Goal: Obtain resource: Download file/media

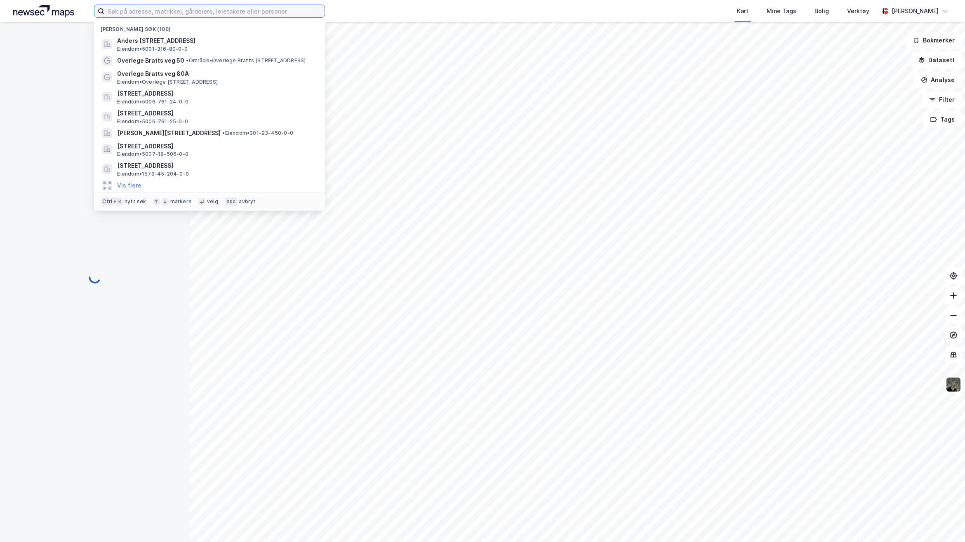
click at [209, 8] on input at bounding box center [214, 11] width 220 height 12
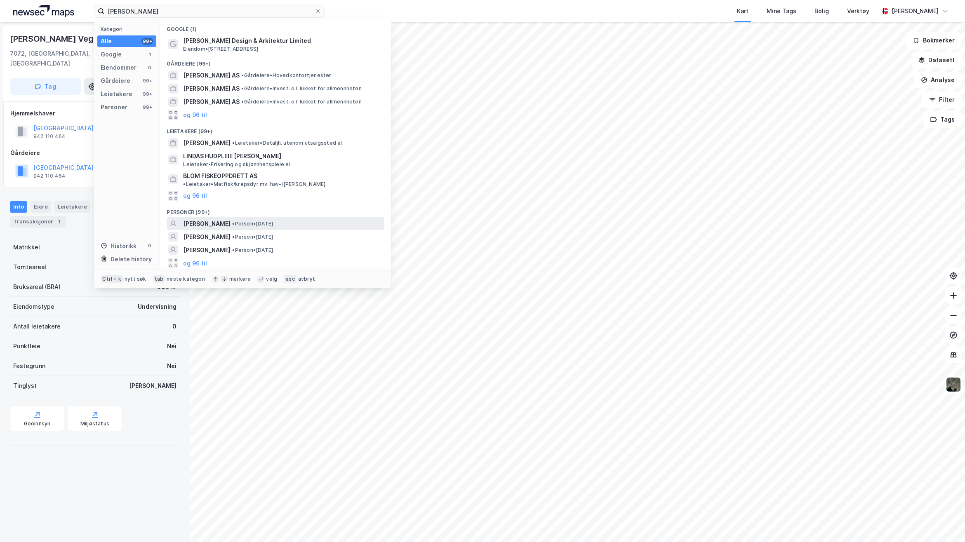
click at [234, 221] on span "• Person • [DATE]" at bounding box center [252, 224] width 41 height 7
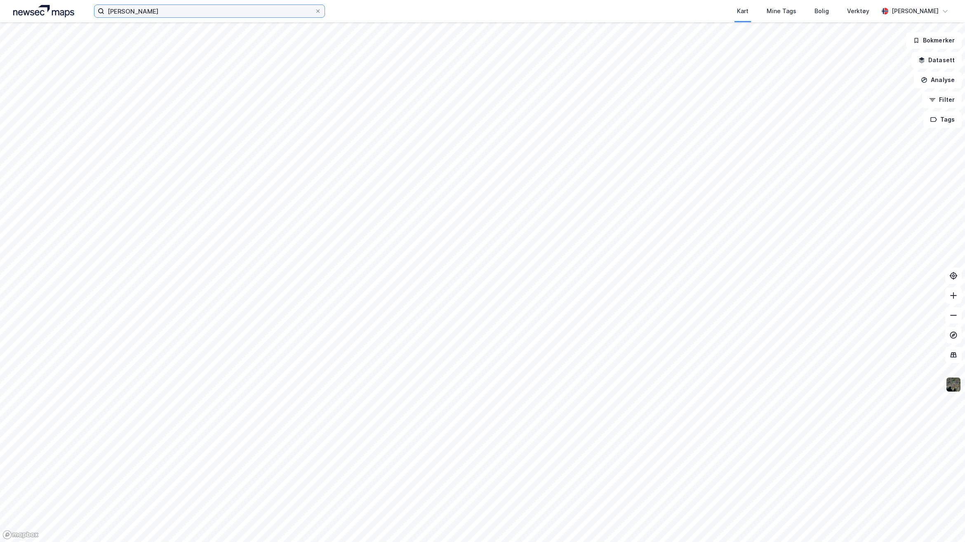
click at [209, 12] on input "[PERSON_NAME]" at bounding box center [209, 11] width 210 height 12
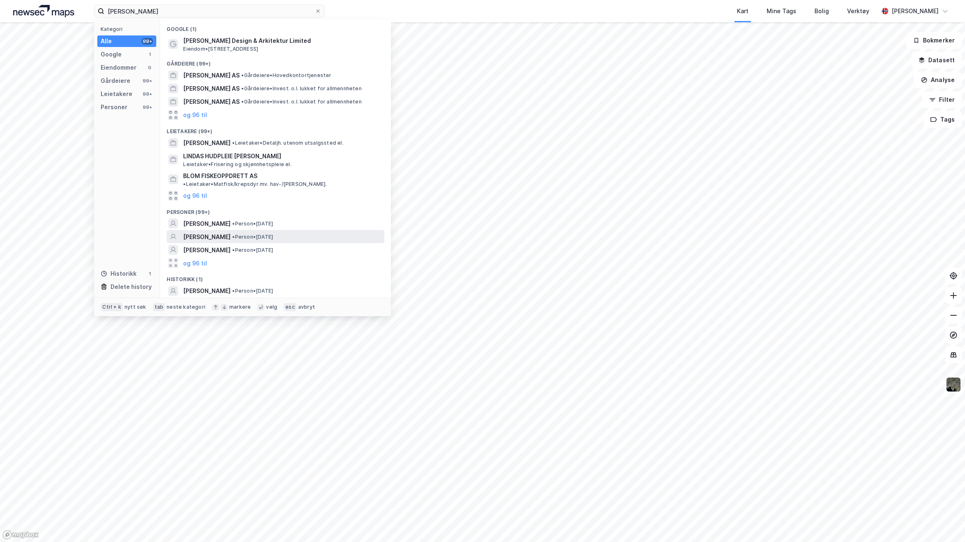
click at [232, 234] on span "• Person • 14. jan. 1964" at bounding box center [252, 237] width 41 height 7
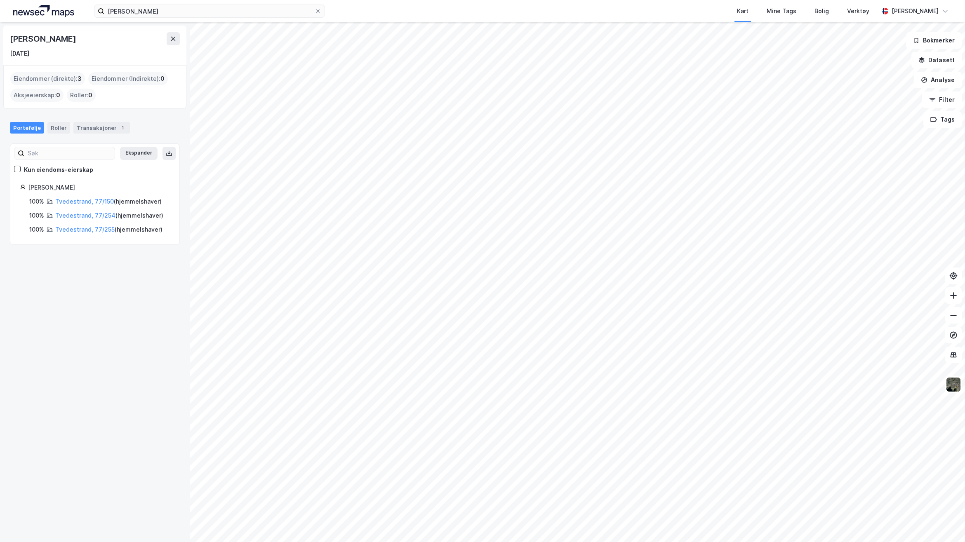
drag, startPoint x: 229, startPoint y: 21, endPoint x: 96, endPoint y: 2, distance: 134.0
click at [96, 2] on div "Linda blom Kart Mine Tags Bolig Verktøy Flutra Demaj" at bounding box center [482, 11] width 965 height 22
click at [215, 5] on input "Linda blom" at bounding box center [209, 11] width 210 height 12
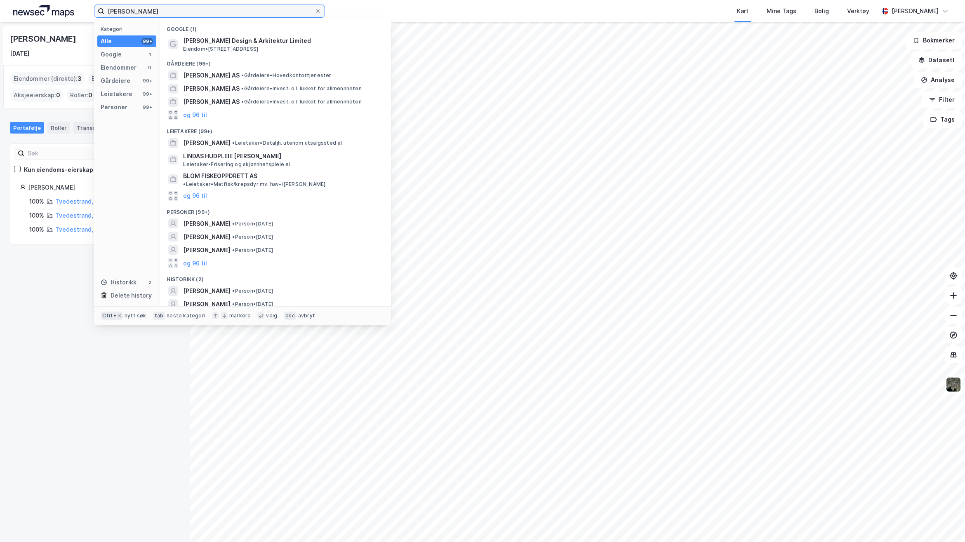
drag, startPoint x: 191, startPoint y: 9, endPoint x: 86, endPoint y: 8, distance: 104.8
click at [86, 8] on div "Linda blom Kategori Alle 99+ Google 1 Eiendommer 0 Gårdeiere 99+ Leietakere 99+…" at bounding box center [482, 11] width 965 height 22
paste input "auritz Jenssens gate 32,"
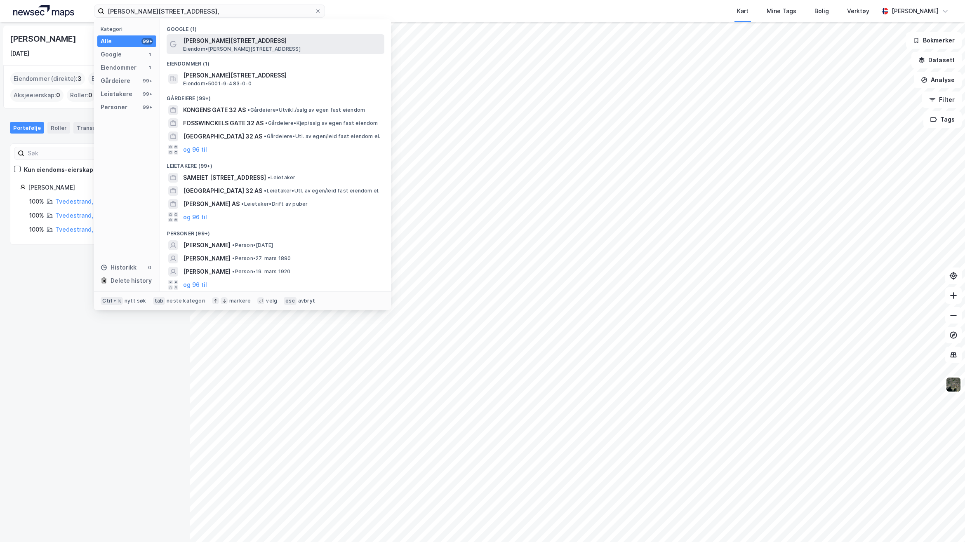
click at [210, 46] on span "Eiendom • Lauritz Jenssens gate 32, 7045 Trondheim" at bounding box center [241, 49] width 117 height 7
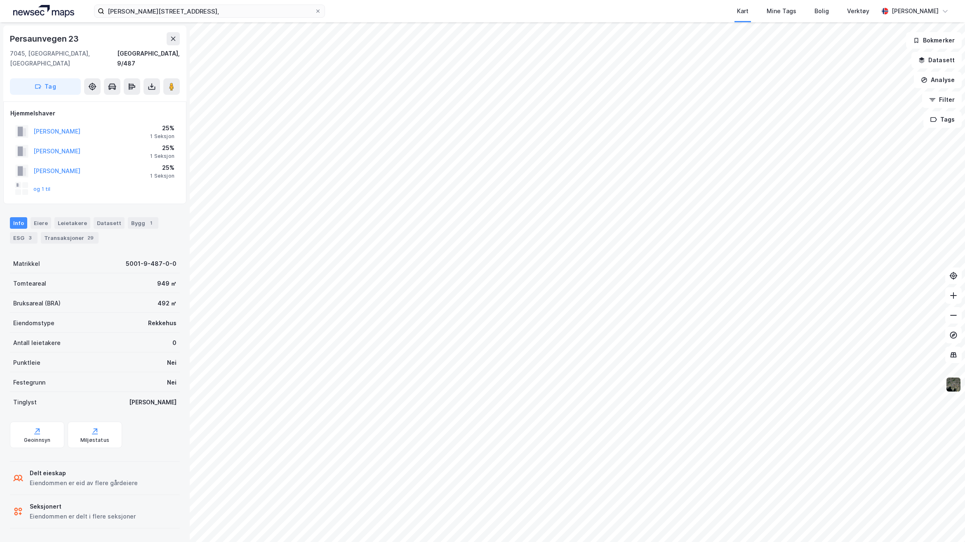
click at [40, 182] on div "og 1 til" at bounding box center [32, 188] width 35 height 13
click at [0, 0] on button "og 1 til" at bounding box center [0, 0] width 0 height 0
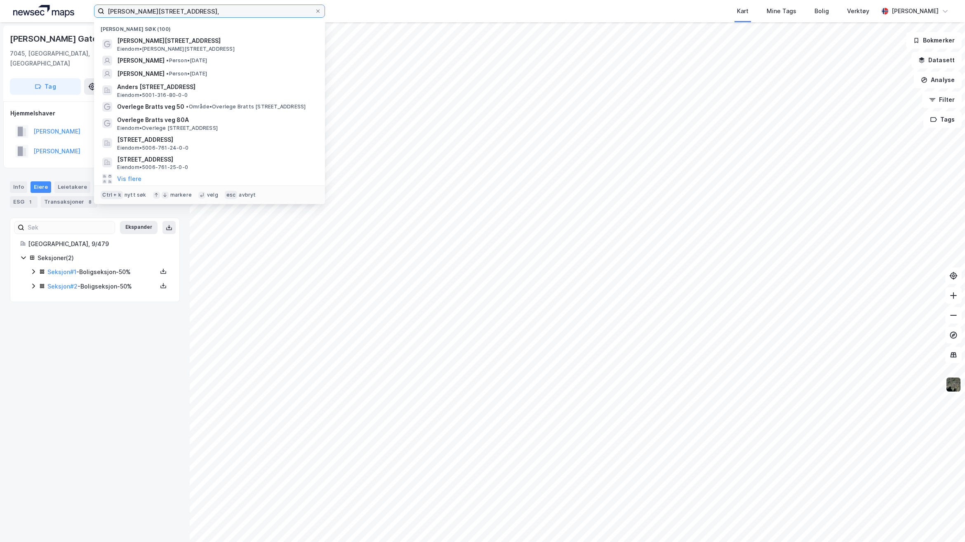
drag, startPoint x: 194, startPoint y: 9, endPoint x: 54, endPoint y: 9, distance: 139.8
click at [54, 8] on div "Lauritz Jenssens gate 32, Nylige søk (100) Lauritz Jenssens gate 32 Eiendom • L…" at bounding box center [482, 11] width 965 height 22
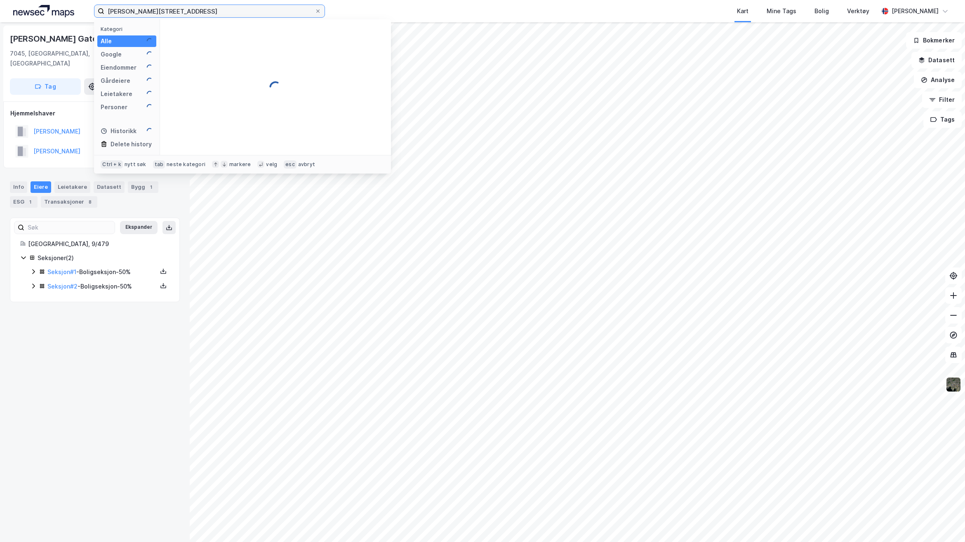
type input "Lauritz Jenssens gate 32"
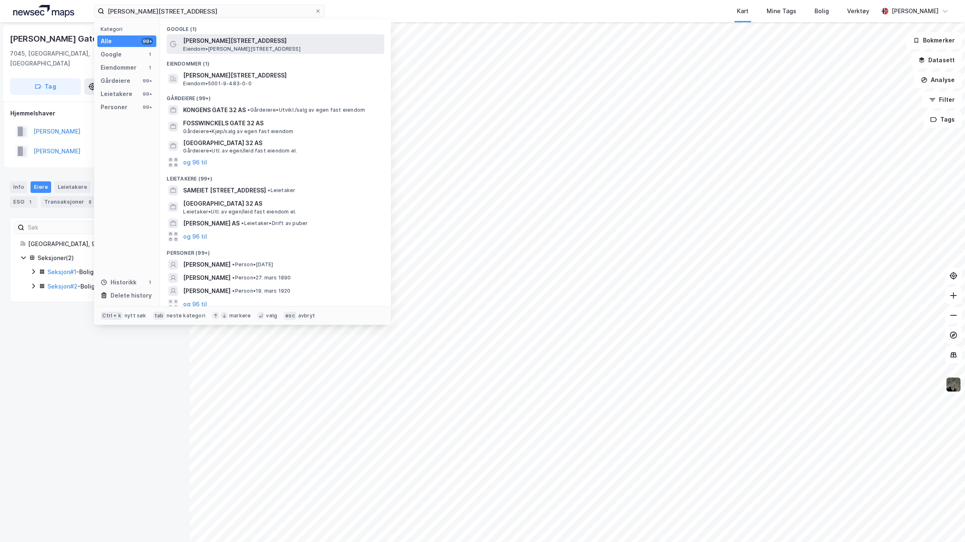
click at [209, 40] on span "Lauritz Jenssens gate 32" at bounding box center [282, 41] width 198 height 10
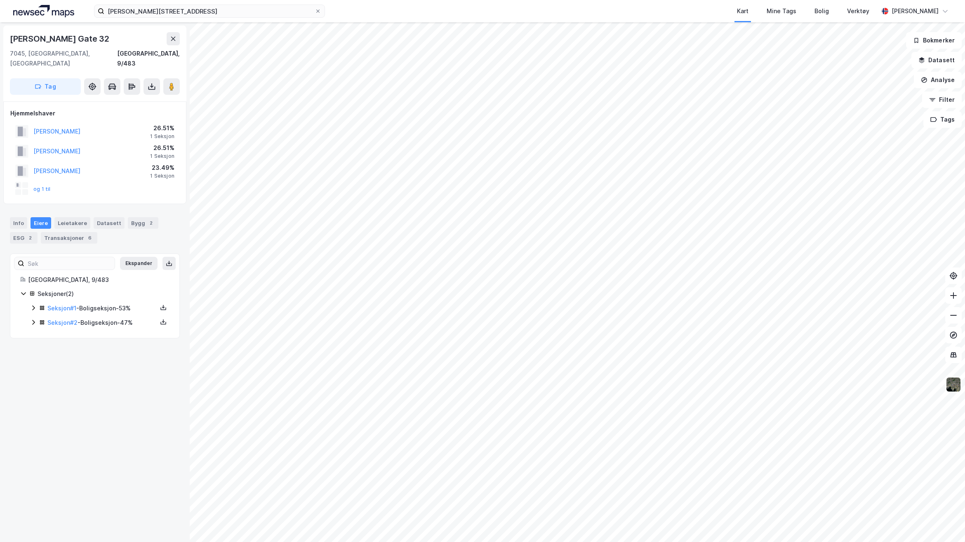
click at [99, 458] on div "Lauritz Jenssens Gate 32 7045, Trondheim, Trøndelag Trondheim, 9/483 Tag Hjemme…" at bounding box center [95, 282] width 190 height 520
click at [244, 13] on input "Lauritz Jenssens gate 32" at bounding box center [209, 11] width 210 height 12
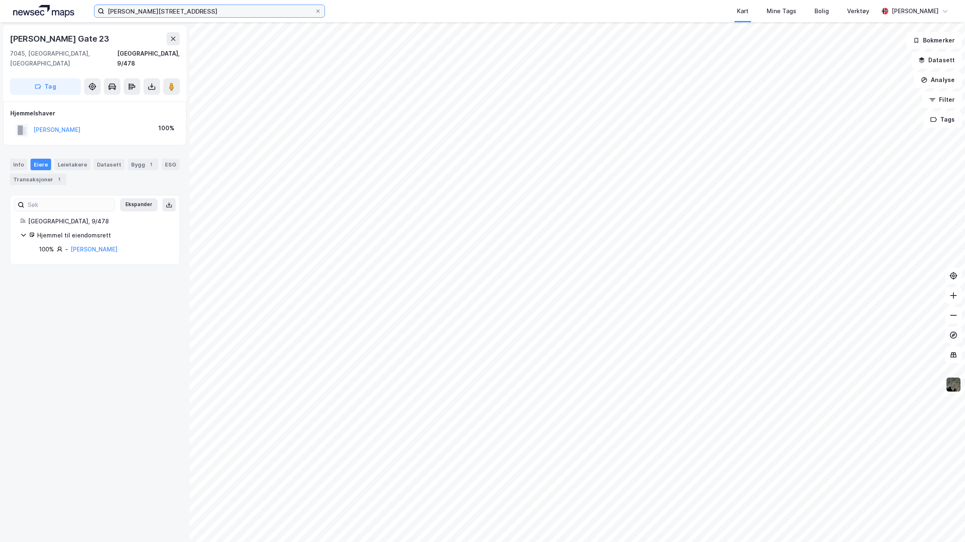
click at [219, 11] on input "Lauritz Jenssens gate 32" at bounding box center [209, 11] width 210 height 12
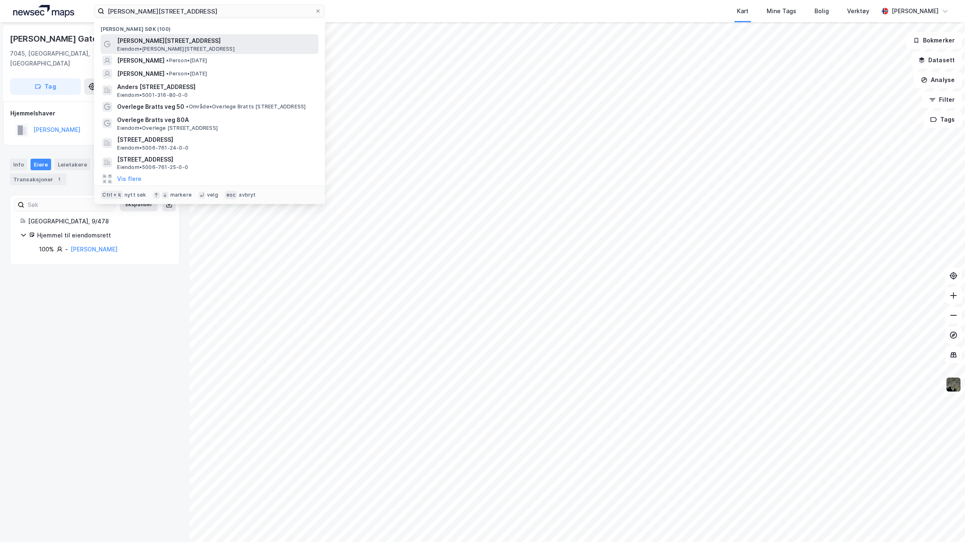
click at [189, 38] on span "Lauritz Jenssens gate 32" at bounding box center [216, 41] width 198 height 10
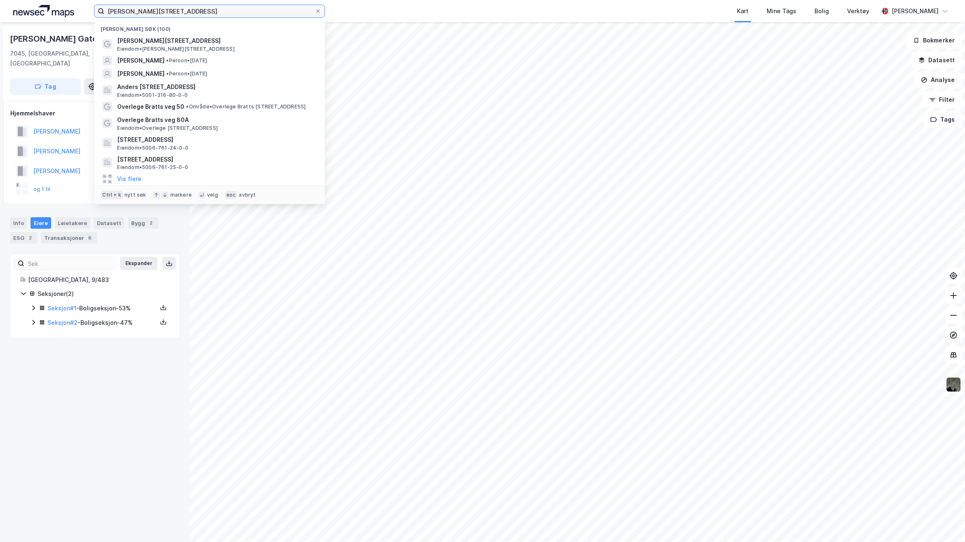
drag, startPoint x: 199, startPoint y: 11, endPoint x: -9, endPoint y: 2, distance: 208.5
click at [0, 2] on html "Lauritz Jenssens gate 32 Nylige søk (100) Lauritz Jenssens gate 32 Eiendom • La…" at bounding box center [482, 271] width 965 height 542
click at [127, 419] on div "Lauritz Jenssens Gate 32 7045, Trondheim, Trøndelag Trondheim, 9/483 Tag Hjemme…" at bounding box center [95, 282] width 190 height 520
click at [176, 9] on input at bounding box center [214, 11] width 220 height 12
click at [151, 421] on div "Lauritz Jenssens Gate 32 7045, Trondheim, Trøndelag Trondheim, 9/483 Tag Hjemme…" at bounding box center [95, 282] width 190 height 520
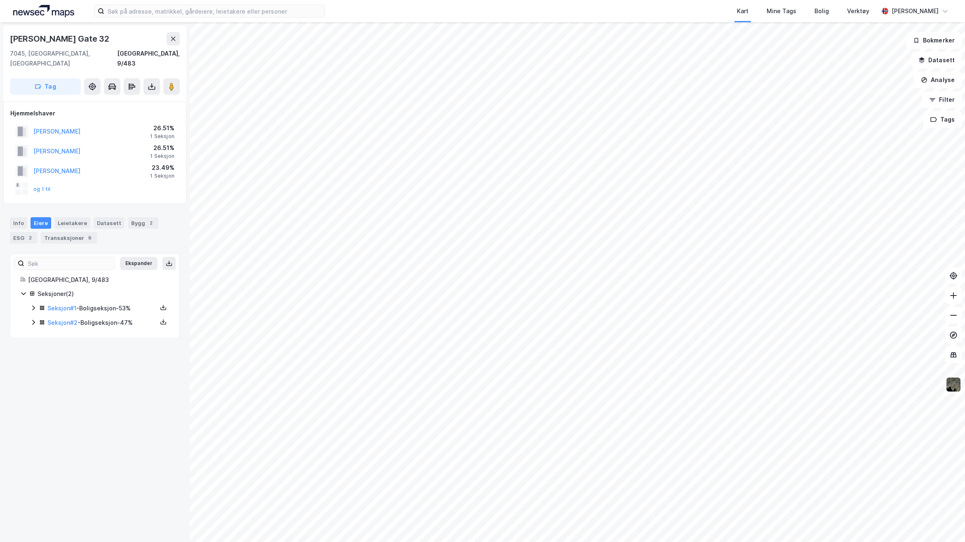
click at [240, 2] on div "Kart Mine Tags Bolig Verktøy Flutra Demaj" at bounding box center [482, 11] width 965 height 22
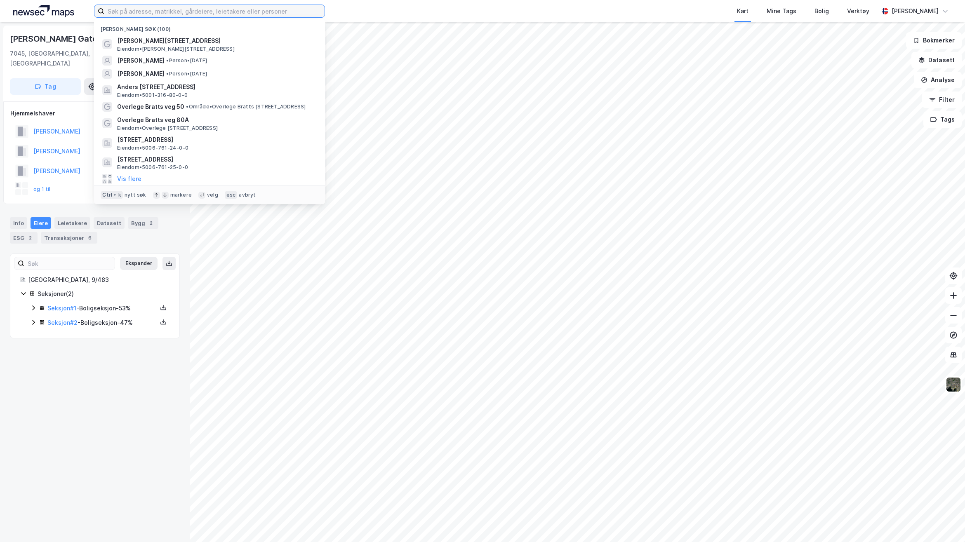
click at [243, 10] on input at bounding box center [214, 11] width 220 height 12
click at [66, 17] on img at bounding box center [43, 11] width 61 height 12
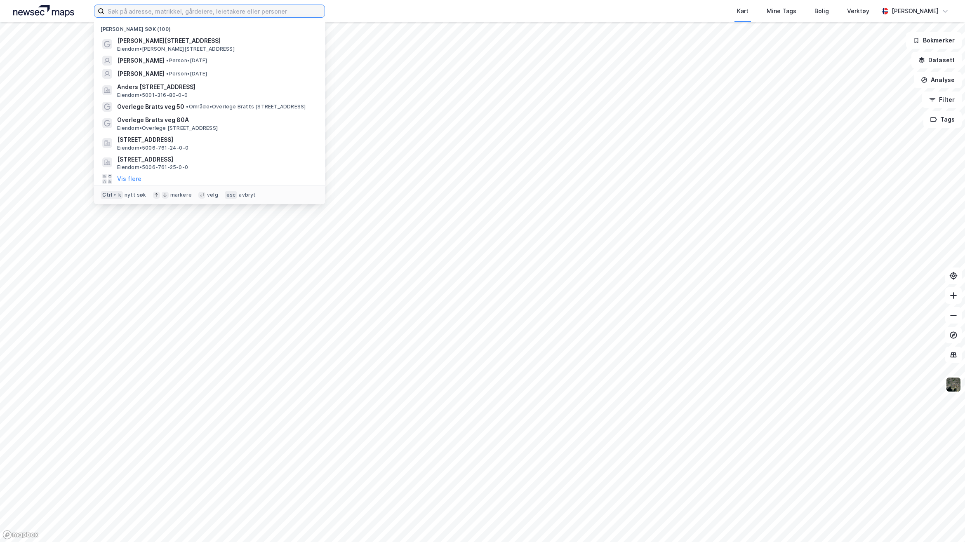
click at [193, 14] on input at bounding box center [214, 11] width 220 height 12
click at [191, 5] on input at bounding box center [214, 11] width 220 height 12
paste input "9/483/"
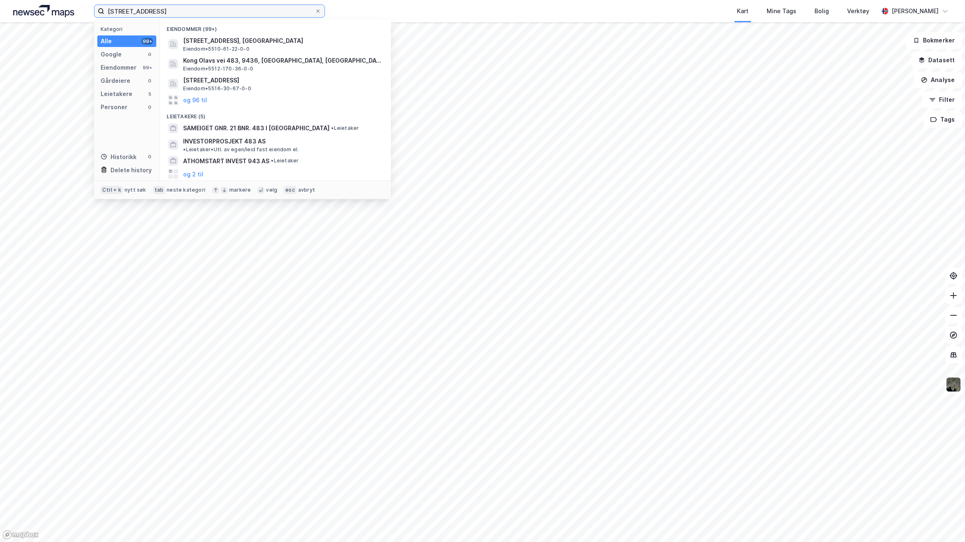
type input "9/483, Trondheim"
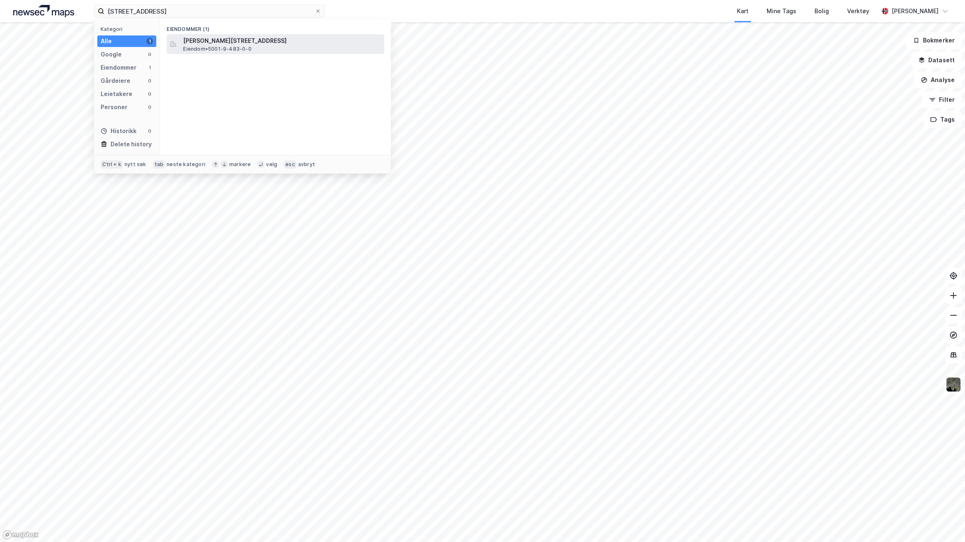
click at [229, 40] on span "Lauritz Jenssens gate 32, 7045, TRONDHEIM, TRONDHEIM" at bounding box center [282, 41] width 198 height 10
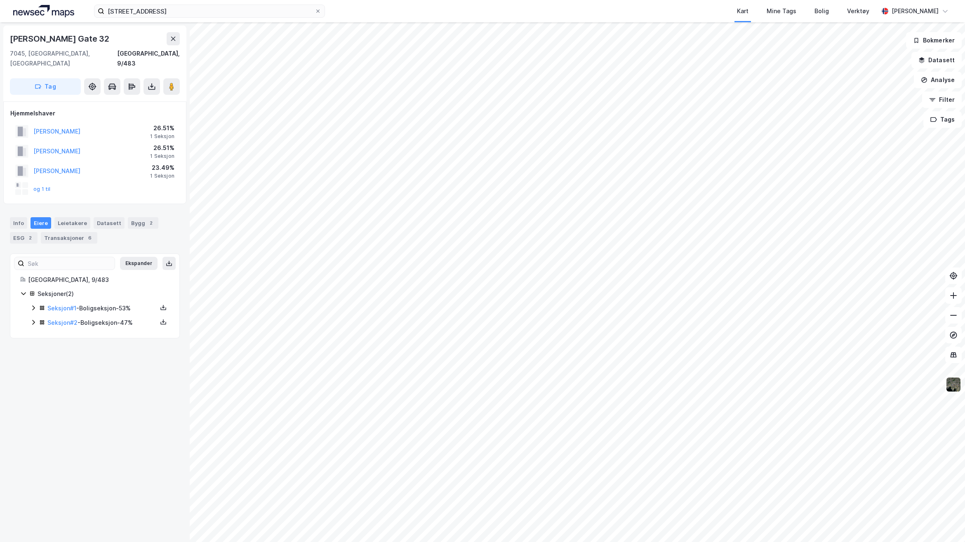
click at [65, 429] on div "Lauritz Jenssens Gate 32 7045, Trondheim, Trøndelag Trondheim, 9/483 Tag Hjemme…" at bounding box center [95, 282] width 190 height 520
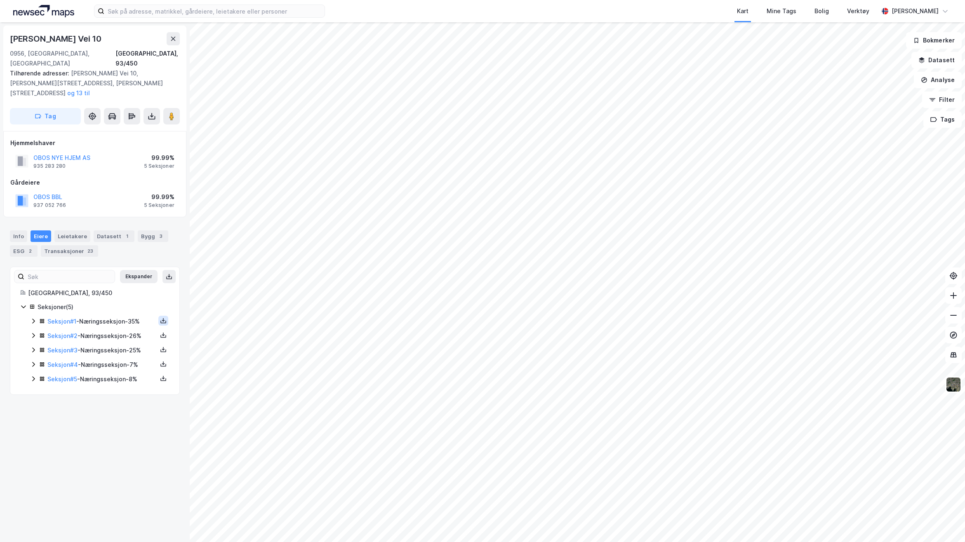
click at [160, 321] on icon at bounding box center [163, 322] width 6 height 3
click at [129, 286] on div "Grunnbok" at bounding box center [118, 296] width 73 height 20
